Goal: Obtain resource: Download file/media

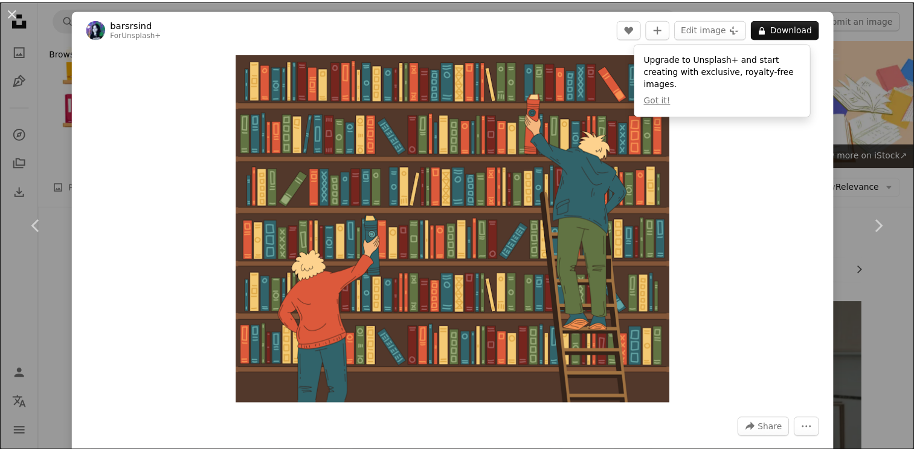
scroll to position [1451, 0]
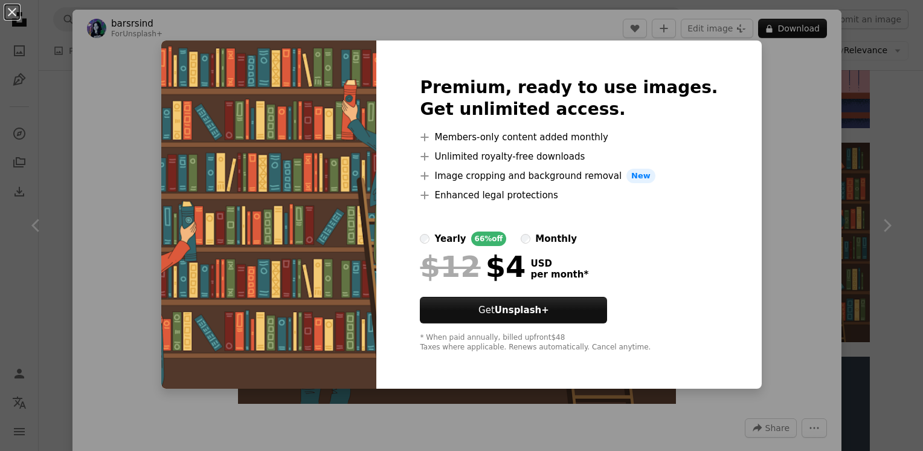
click at [788, 108] on div "An X shape Premium, ready to use images. Get unlimited access. A plus sign Memb…" at bounding box center [461, 225] width 923 height 451
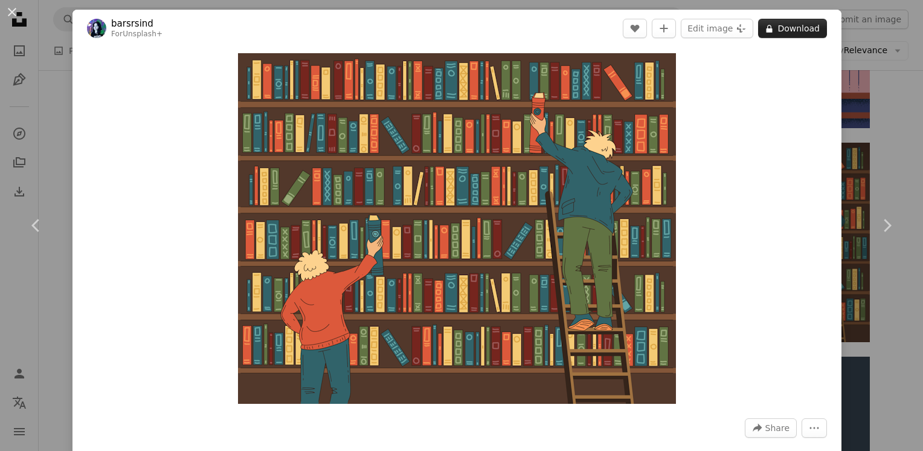
click at [798, 37] on button "A lock Download" at bounding box center [792, 28] width 69 height 19
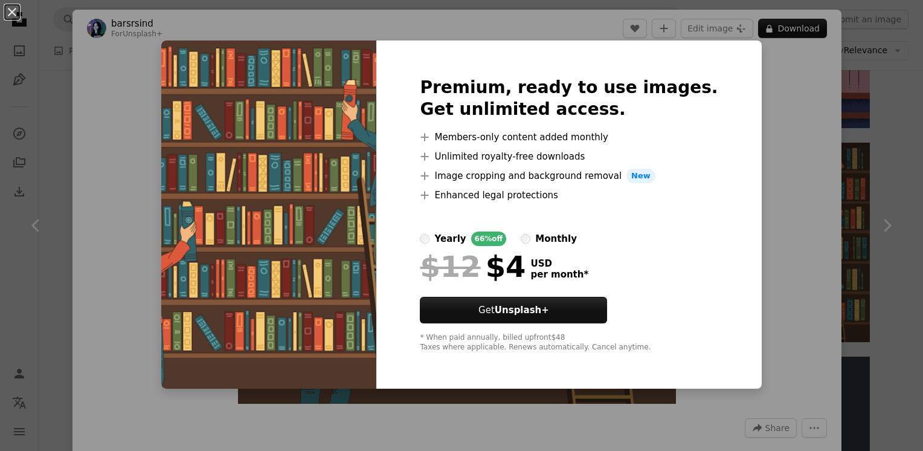
click at [796, 157] on div "An X shape Premium, ready to use images. Get unlimited access. A plus sign Memb…" at bounding box center [461, 225] width 923 height 451
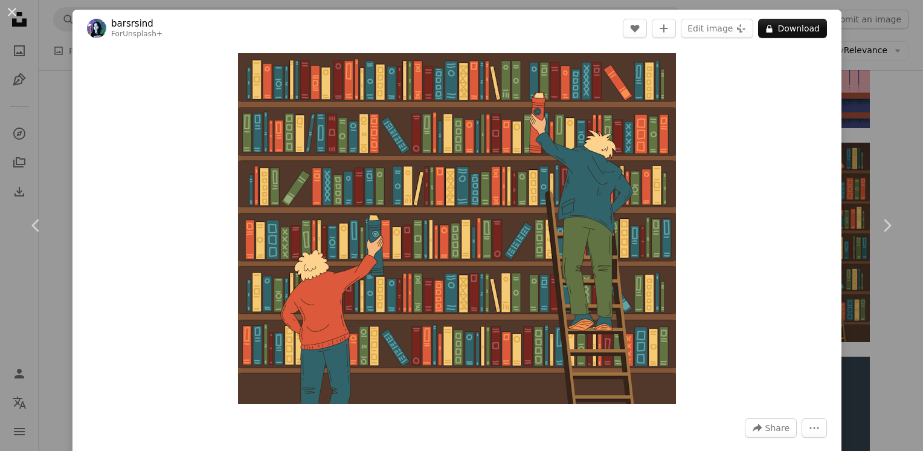
click at [866, 106] on div "An X shape Chevron left Chevron right barsrsind For Unsplash+ A heart A plus si…" at bounding box center [461, 225] width 923 height 451
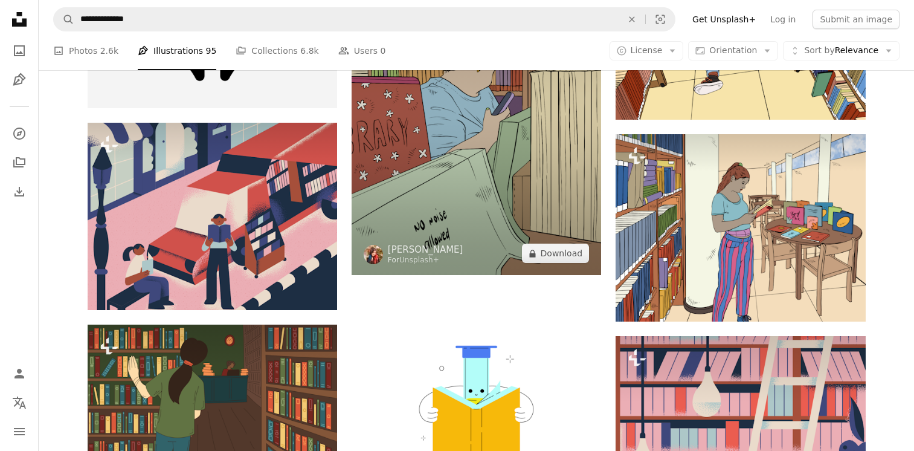
scroll to position [906, 0]
